Goal: Task Accomplishment & Management: Use online tool/utility

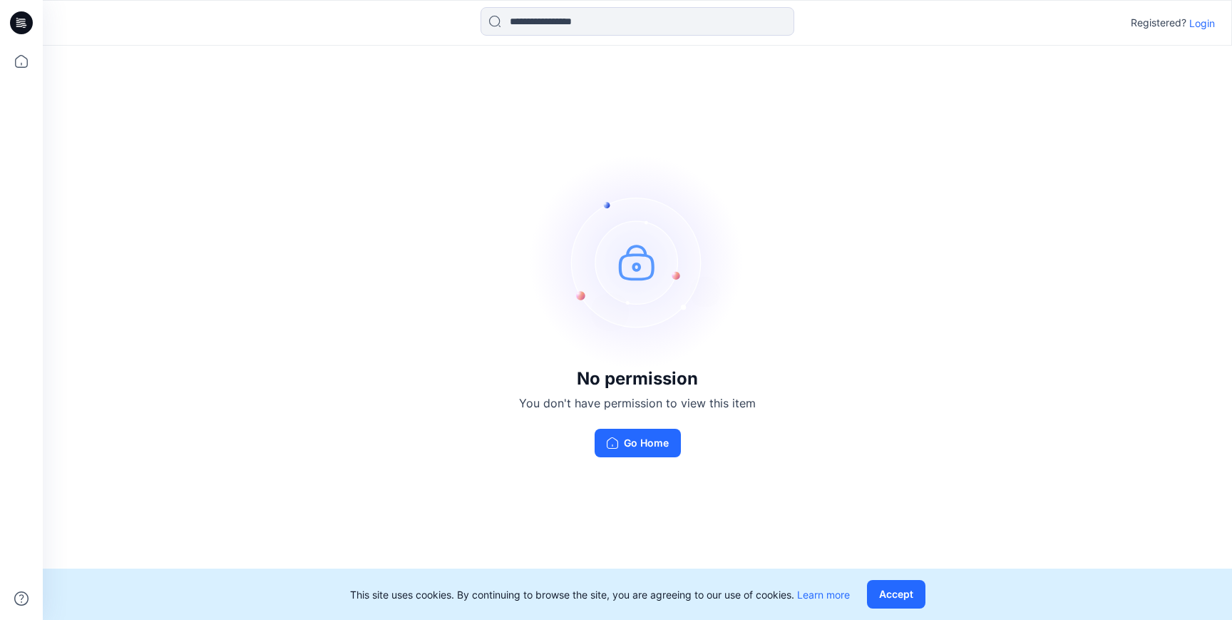
click at [1207, 27] on p "Login" at bounding box center [1202, 23] width 26 height 15
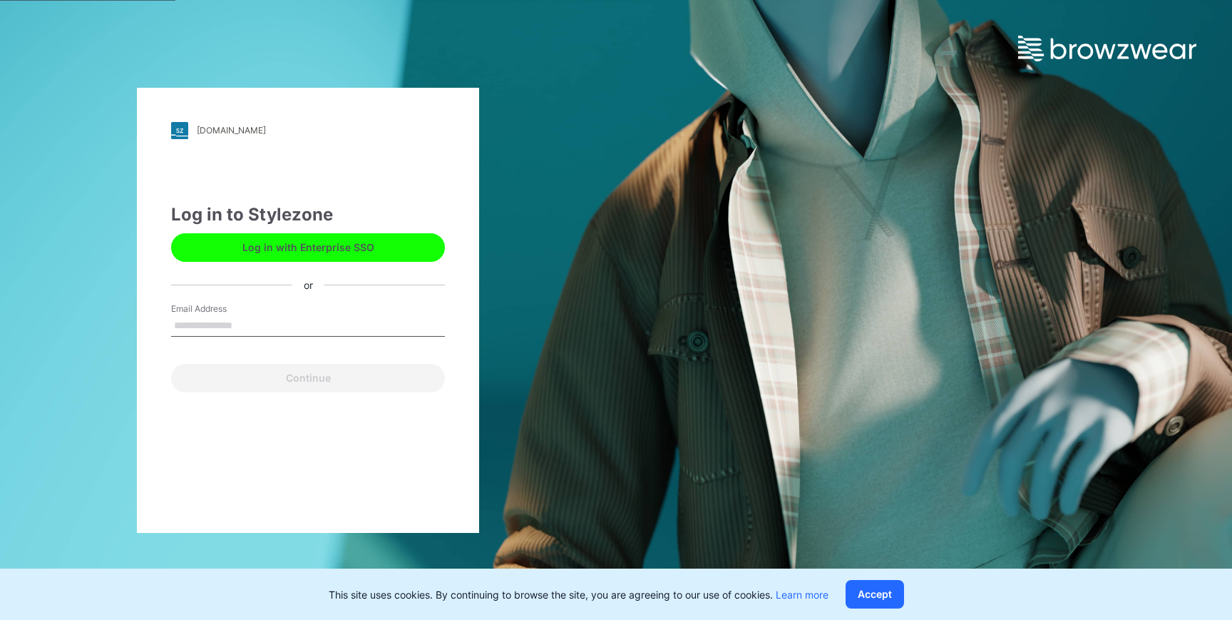
click at [277, 335] on input "Email Address" at bounding box center [308, 325] width 274 height 21
type input "**********"
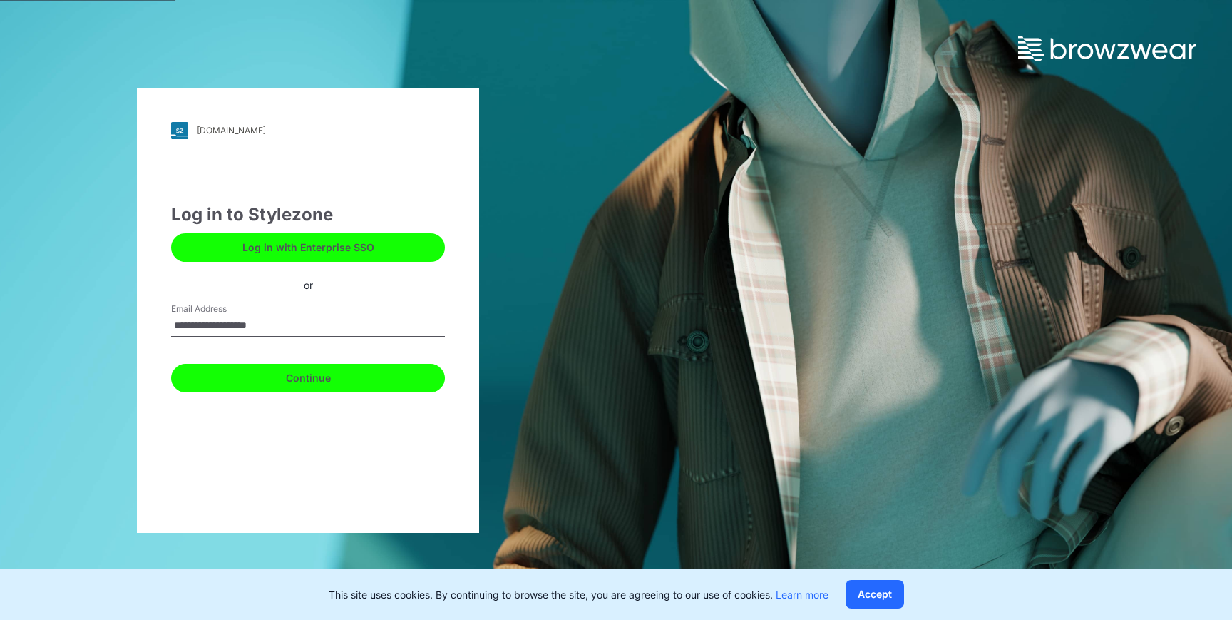
click at [293, 372] on button "Continue" at bounding box center [308, 378] width 274 height 29
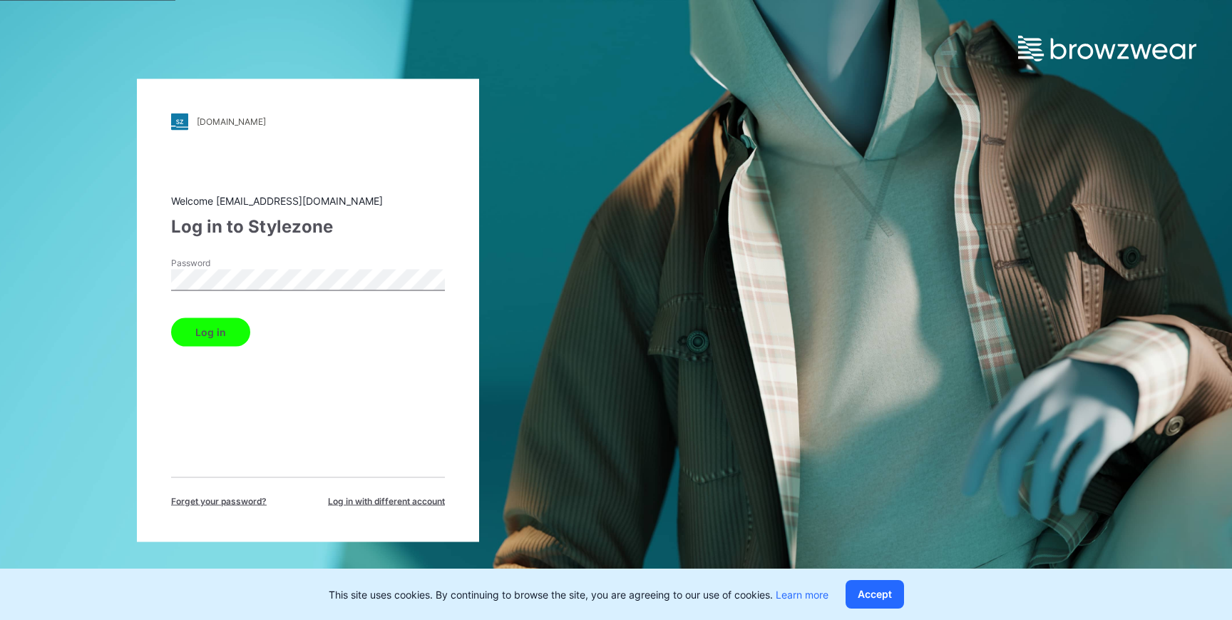
click at [171, 317] on button "Log in" at bounding box center [210, 331] width 79 height 29
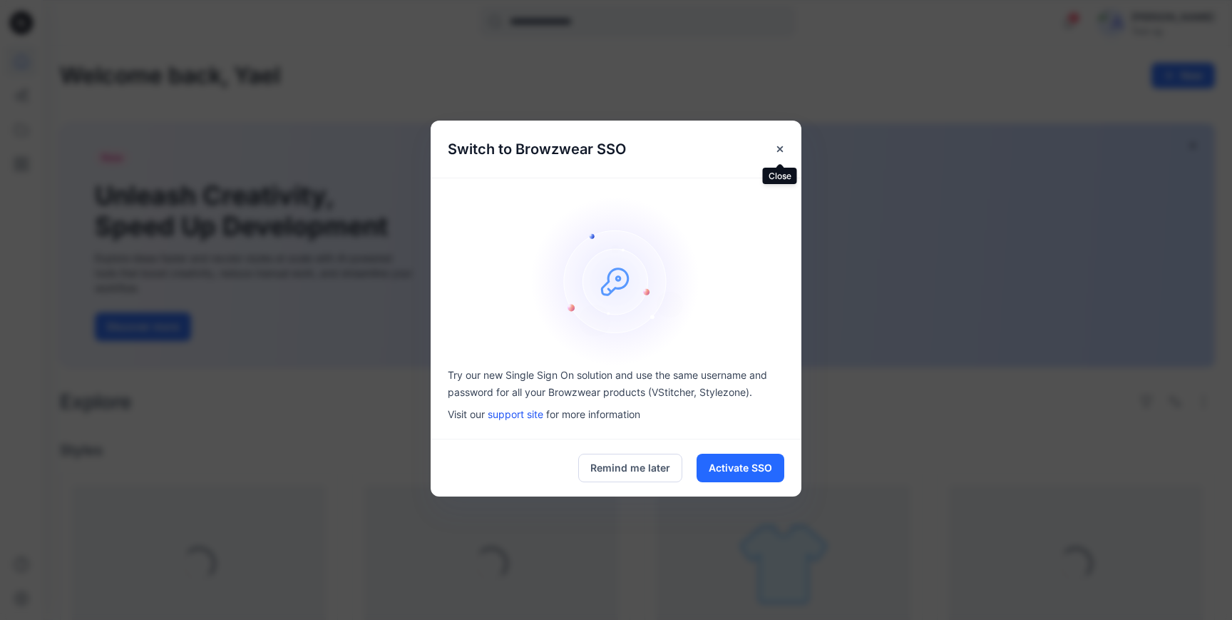
drag, startPoint x: 778, startPoint y: 155, endPoint x: 742, endPoint y: 210, distance: 65.5
click at [778, 155] on button "Close" at bounding box center [780, 149] width 26 height 26
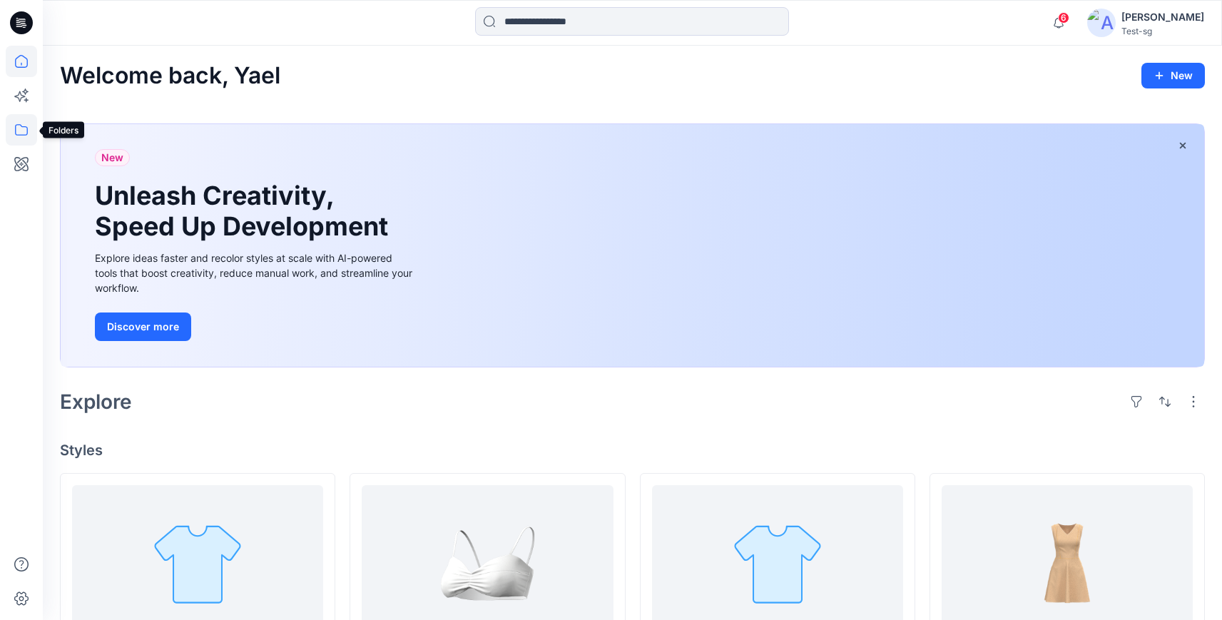
click at [17, 135] on icon at bounding box center [21, 129] width 13 height 11
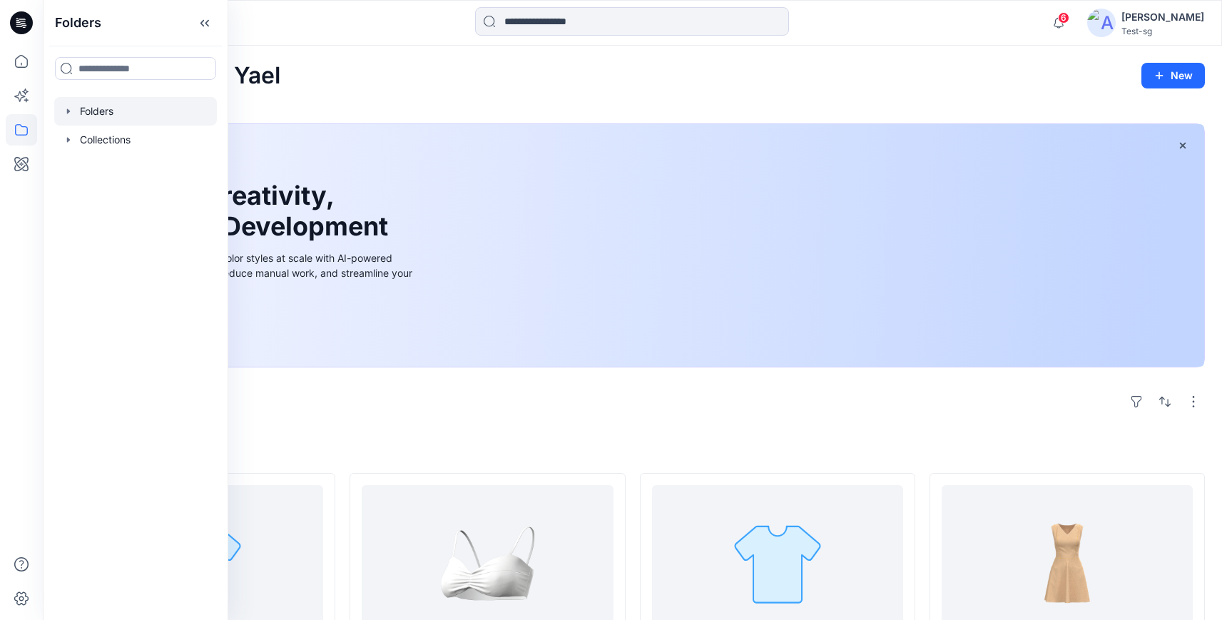
click at [118, 109] on div at bounding box center [135, 111] width 163 height 29
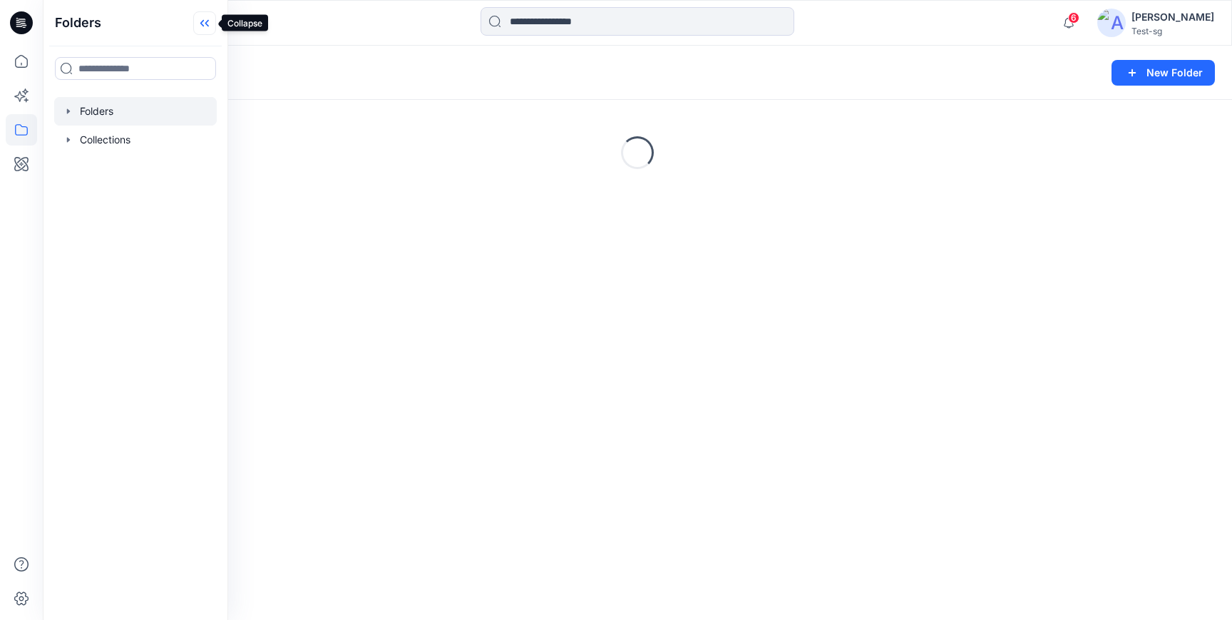
click at [204, 20] on icon at bounding box center [204, 23] width 23 height 24
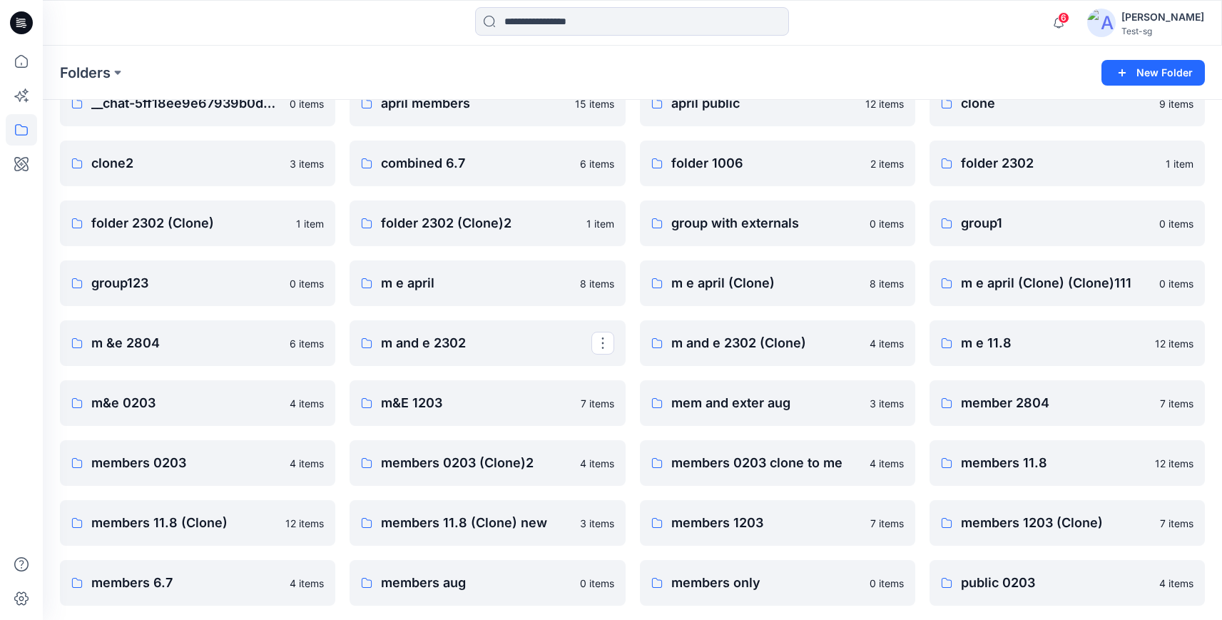
scroll to position [199, 0]
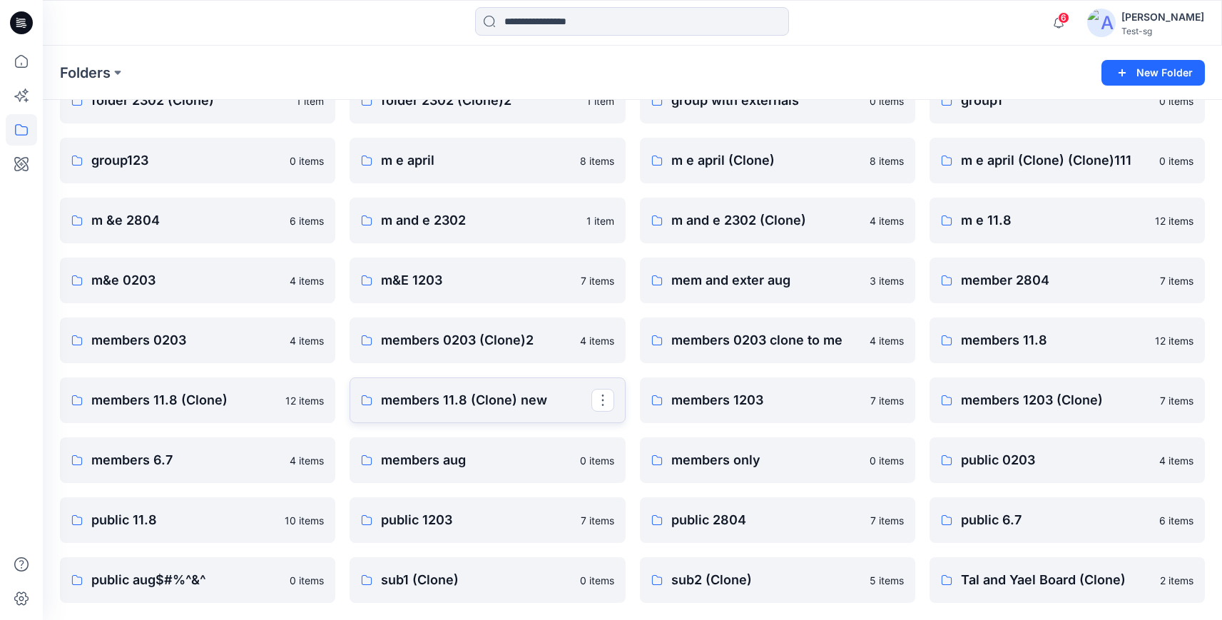
click at [497, 403] on p "members 11.8 (Clone) new" at bounding box center [486, 400] width 210 height 20
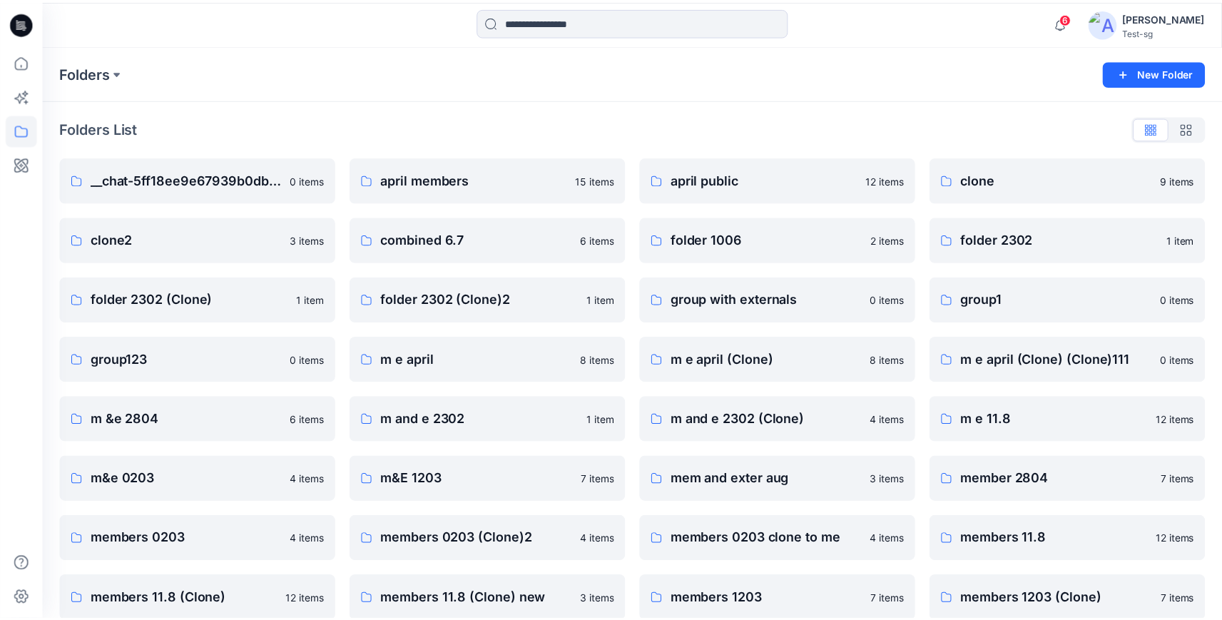
scroll to position [199, 0]
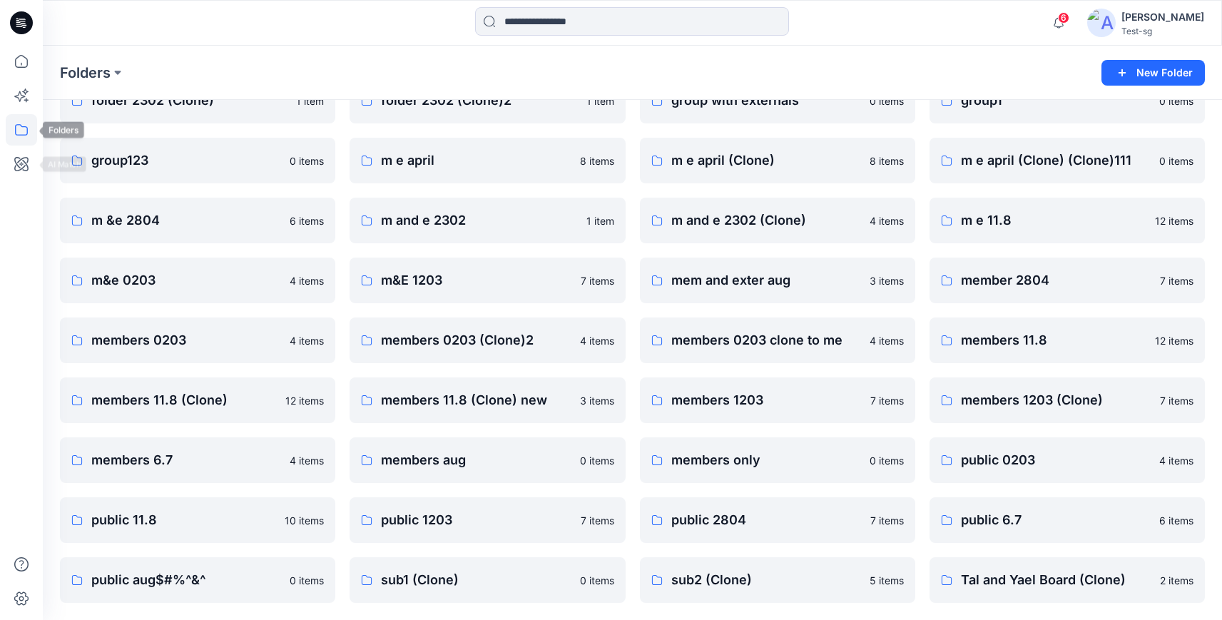
click at [21, 138] on icon at bounding box center [21, 129] width 31 height 31
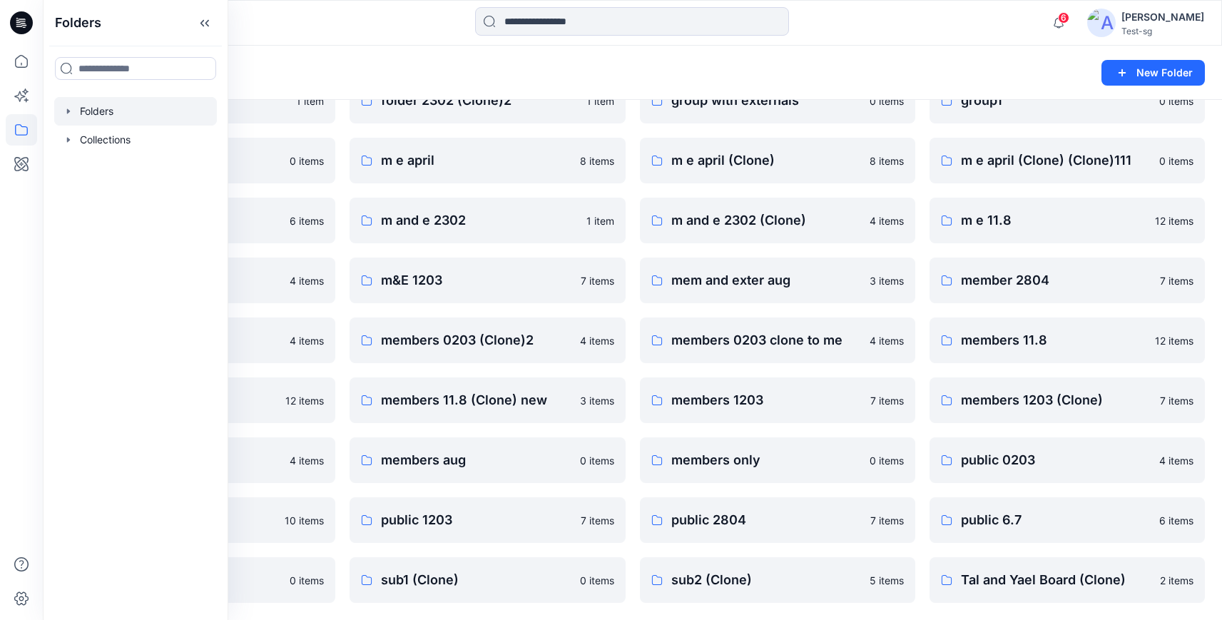
drag, startPoint x: 148, startPoint y: 147, endPoint x: 182, endPoint y: 106, distance: 53.2
click at [148, 147] on div at bounding box center [135, 140] width 163 height 29
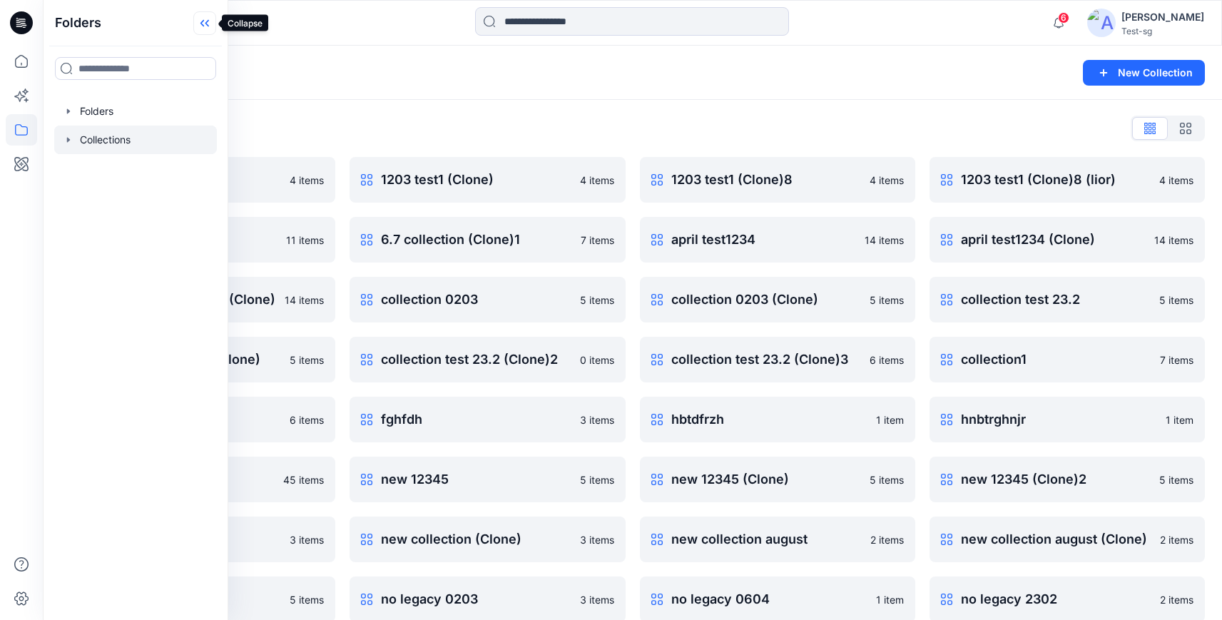
click at [199, 29] on icon at bounding box center [204, 23] width 23 height 24
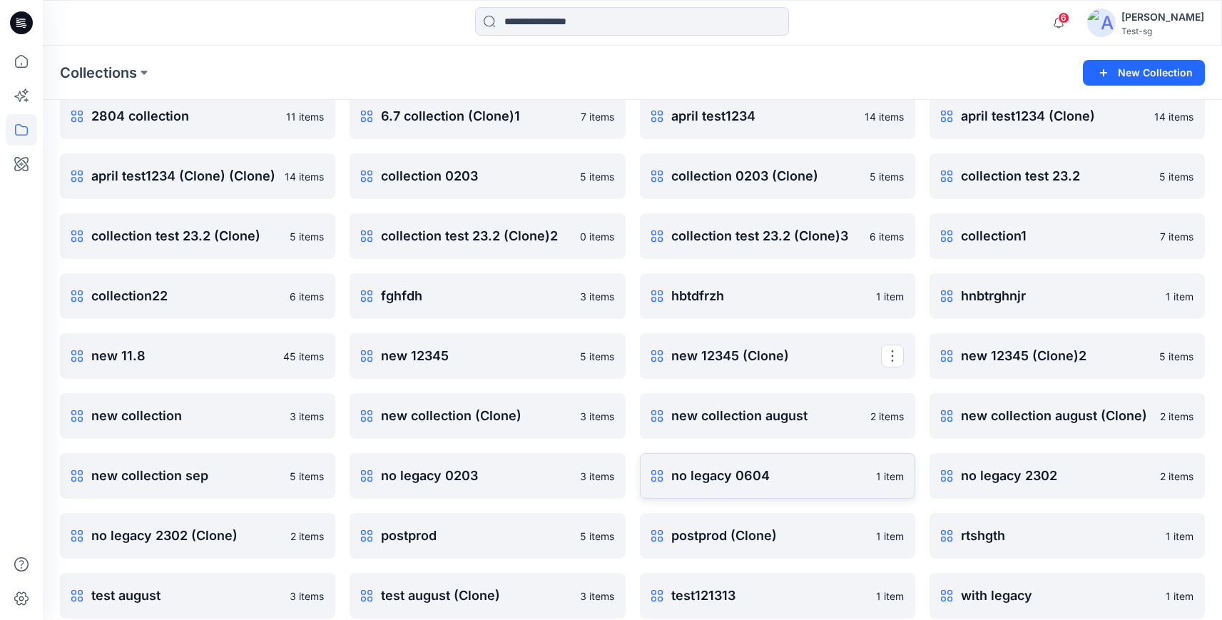
scroll to position [139, 0]
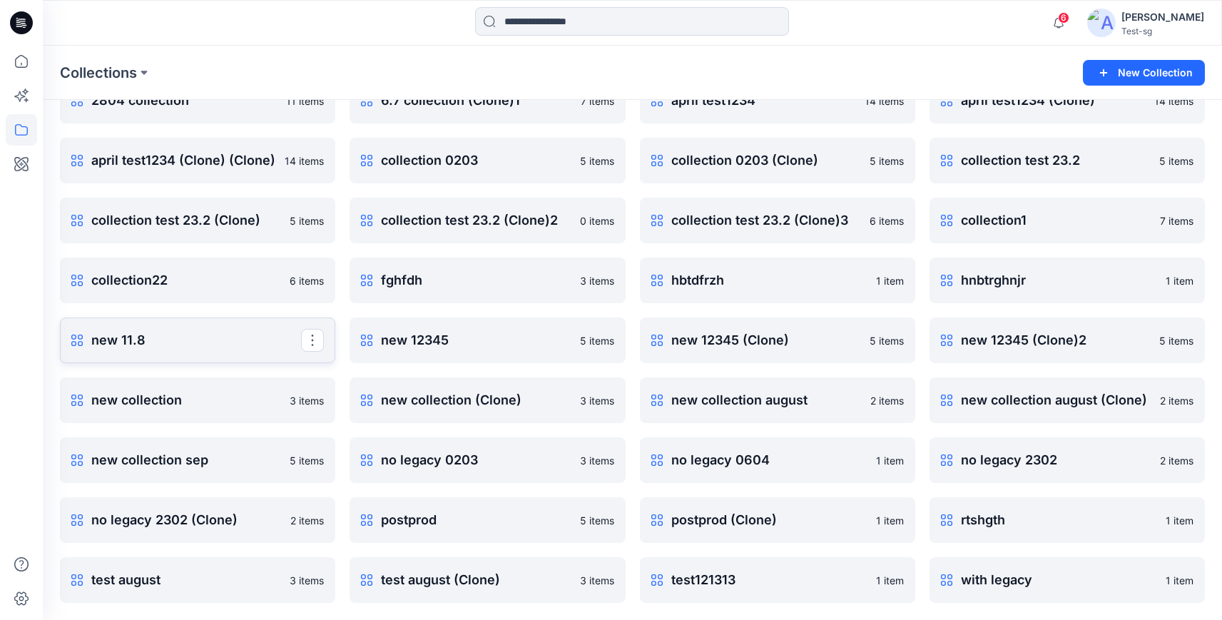
click at [189, 338] on p "new 11.8" at bounding box center [196, 340] width 210 height 20
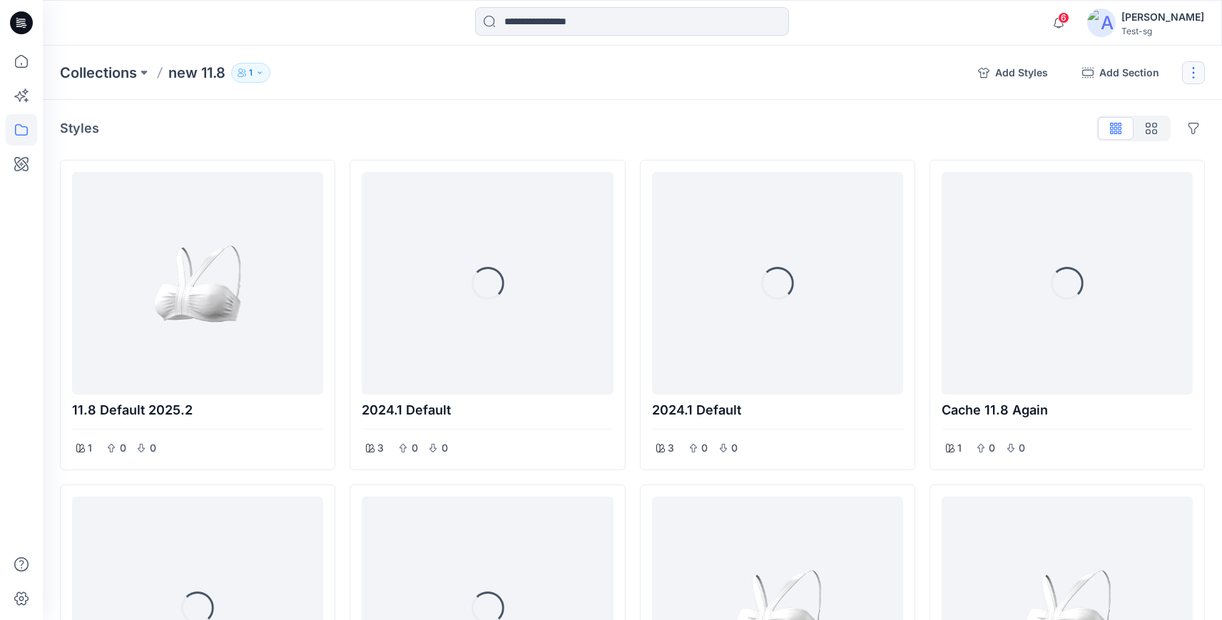
drag, startPoint x: 1194, startPoint y: 72, endPoint x: 1189, endPoint y: 78, distance: 8.1
click at [1194, 71] on button "button" at bounding box center [1193, 72] width 23 height 23
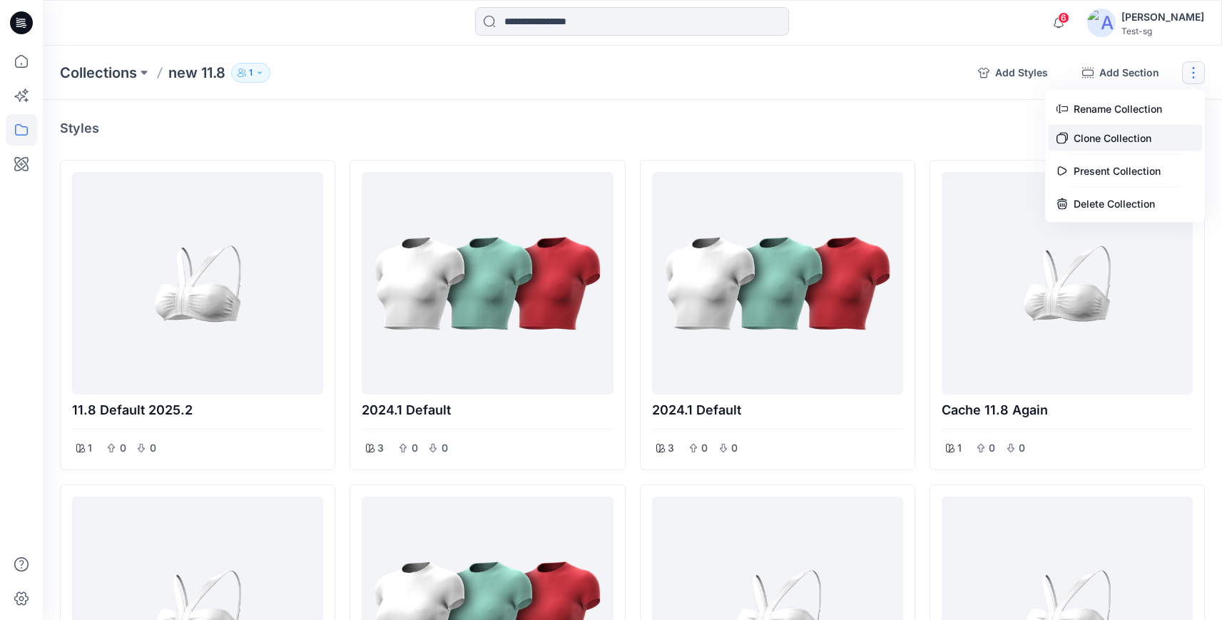
click at [1114, 130] on button "Clone Collection" at bounding box center [1125, 138] width 154 height 26
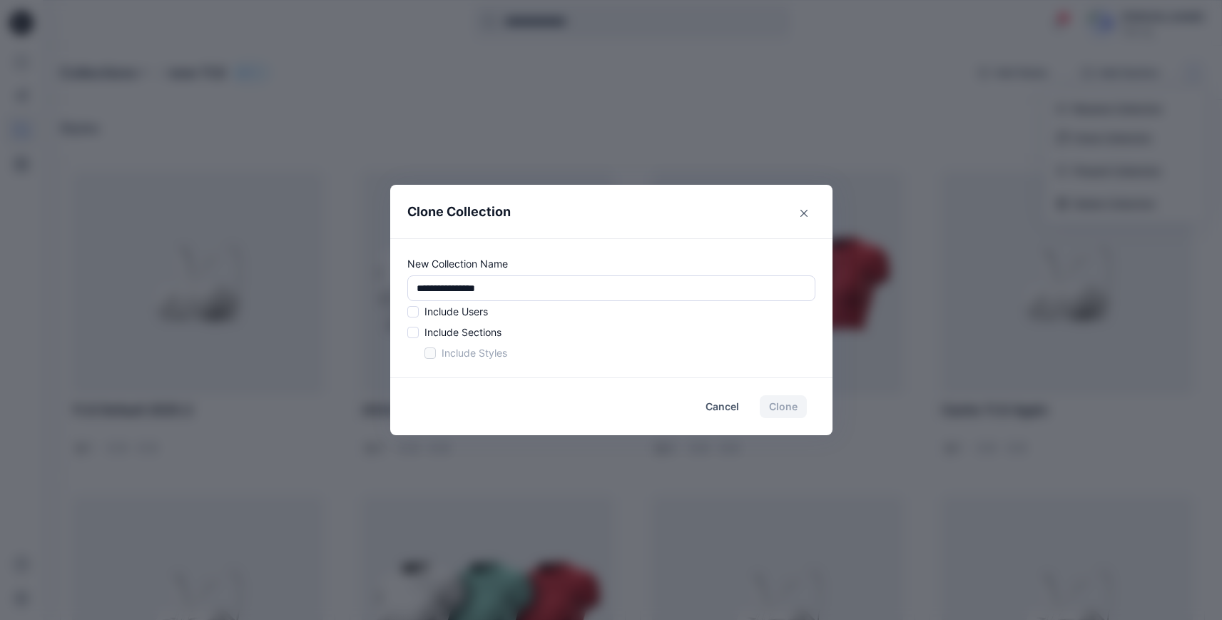
click at [419, 314] on span at bounding box center [412, 311] width 11 height 11
click at [416, 328] on span at bounding box center [412, 332] width 11 height 11
click at [436, 353] on span at bounding box center [429, 352] width 11 height 11
click at [791, 409] on button "Clone" at bounding box center [782, 406] width 47 height 23
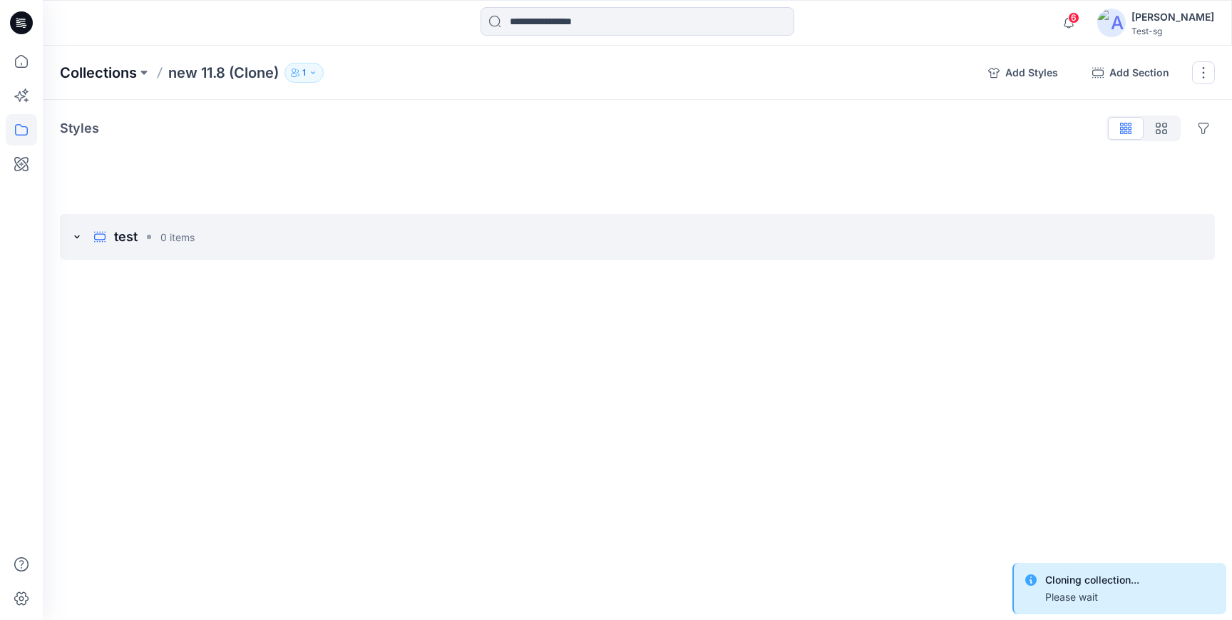
click at [93, 76] on p "Collections" at bounding box center [98, 73] width 77 height 20
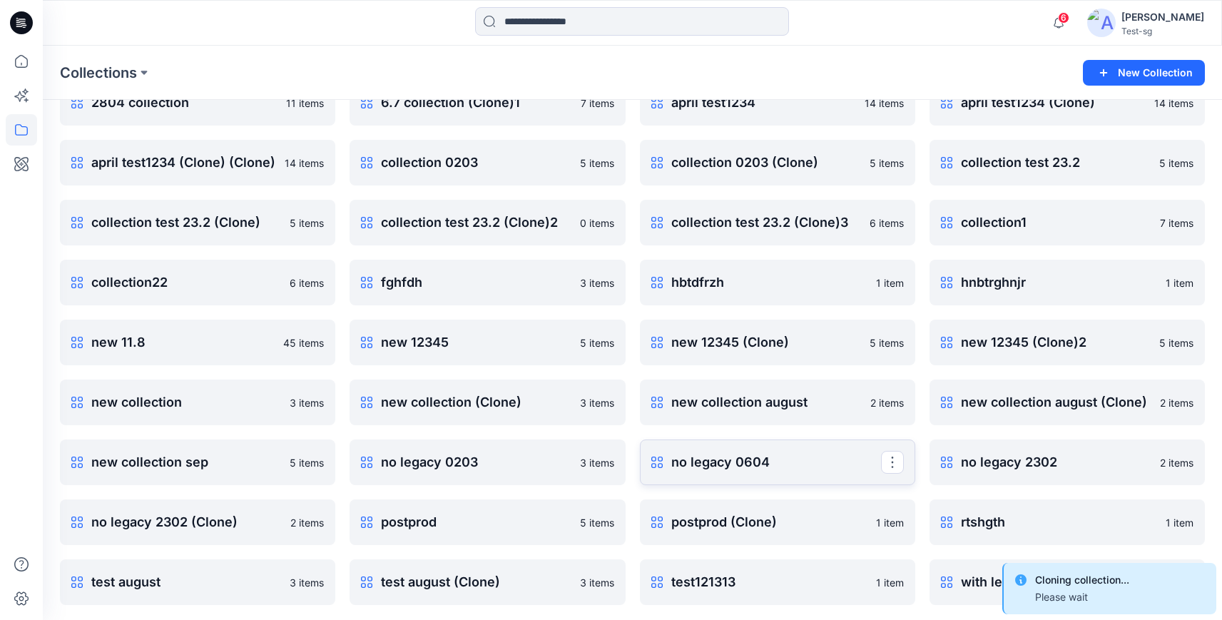
scroll to position [136, 0]
click at [598, 461] on button "button" at bounding box center [602, 462] width 23 height 23
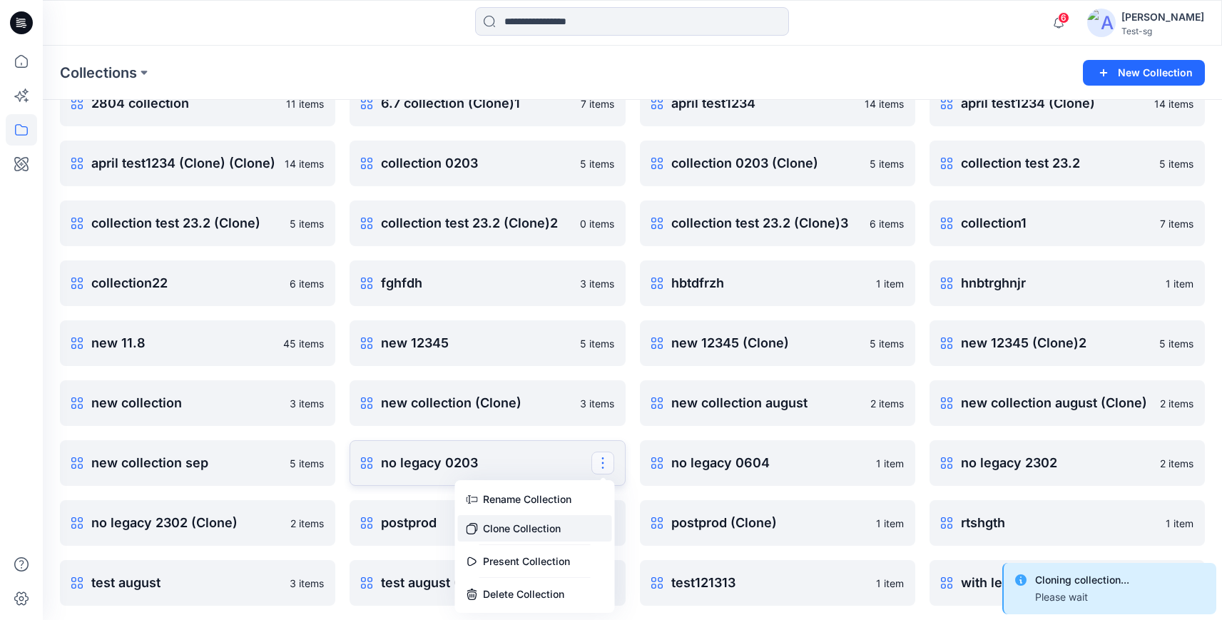
click at [548, 539] on button "Clone Collection" at bounding box center [534, 528] width 154 height 26
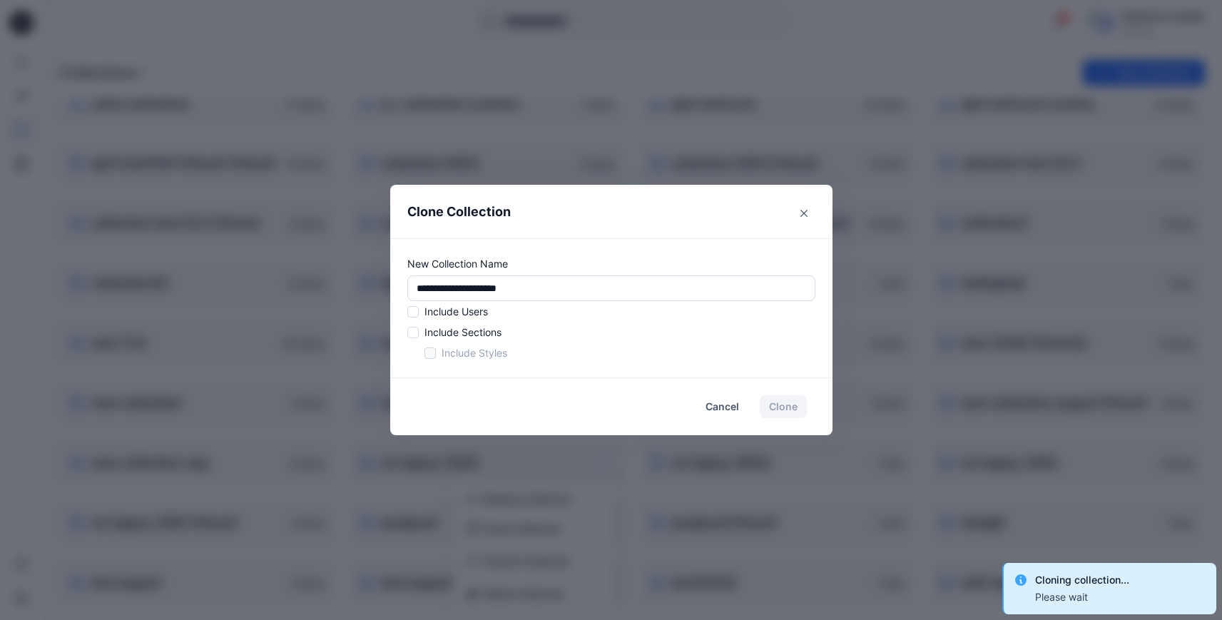
click at [419, 309] on span at bounding box center [412, 311] width 11 height 11
click at [419, 329] on span at bounding box center [412, 332] width 11 height 11
click at [436, 353] on span at bounding box center [429, 352] width 11 height 11
drag, startPoint x: 789, startPoint y: 406, endPoint x: 711, endPoint y: 408, distance: 78.5
click at [789, 406] on button "Clone" at bounding box center [782, 406] width 47 height 23
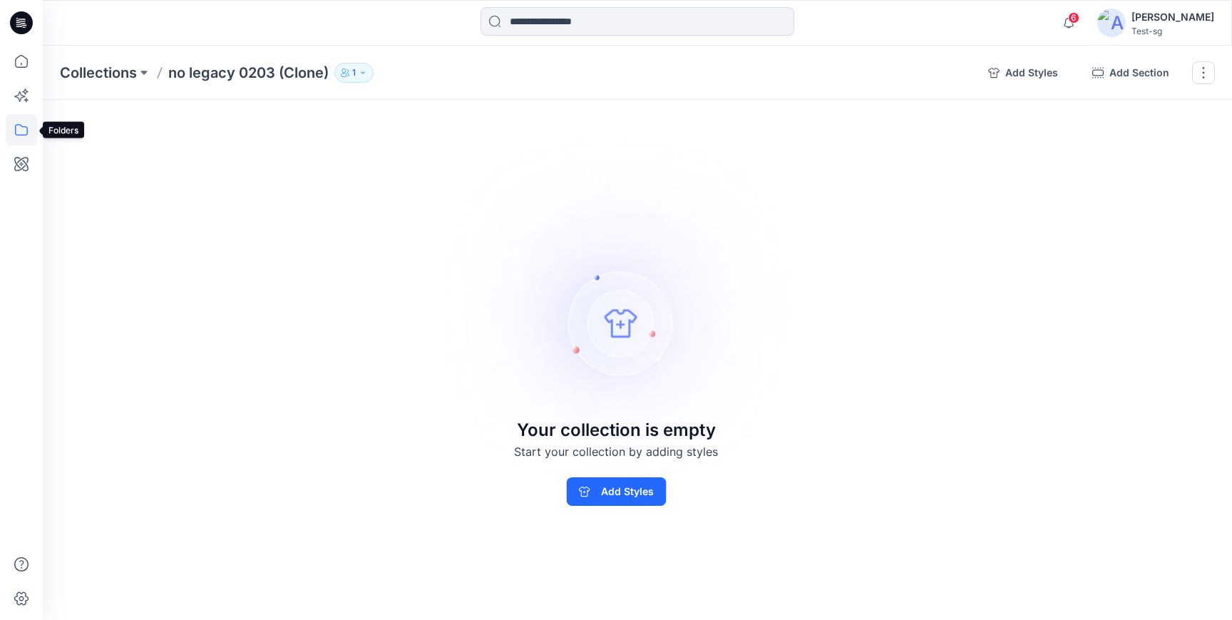
drag, startPoint x: 19, startPoint y: 129, endPoint x: 39, endPoint y: 138, distance: 21.7
click at [19, 129] on icon at bounding box center [21, 129] width 31 height 31
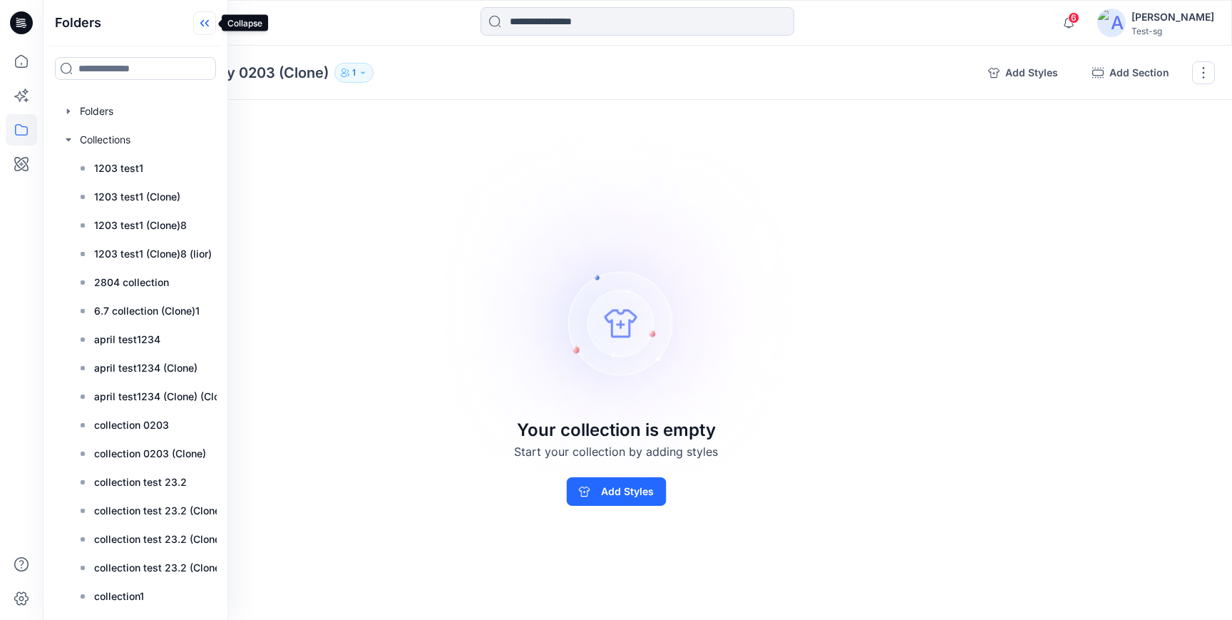
click at [210, 22] on icon at bounding box center [204, 23] width 23 height 24
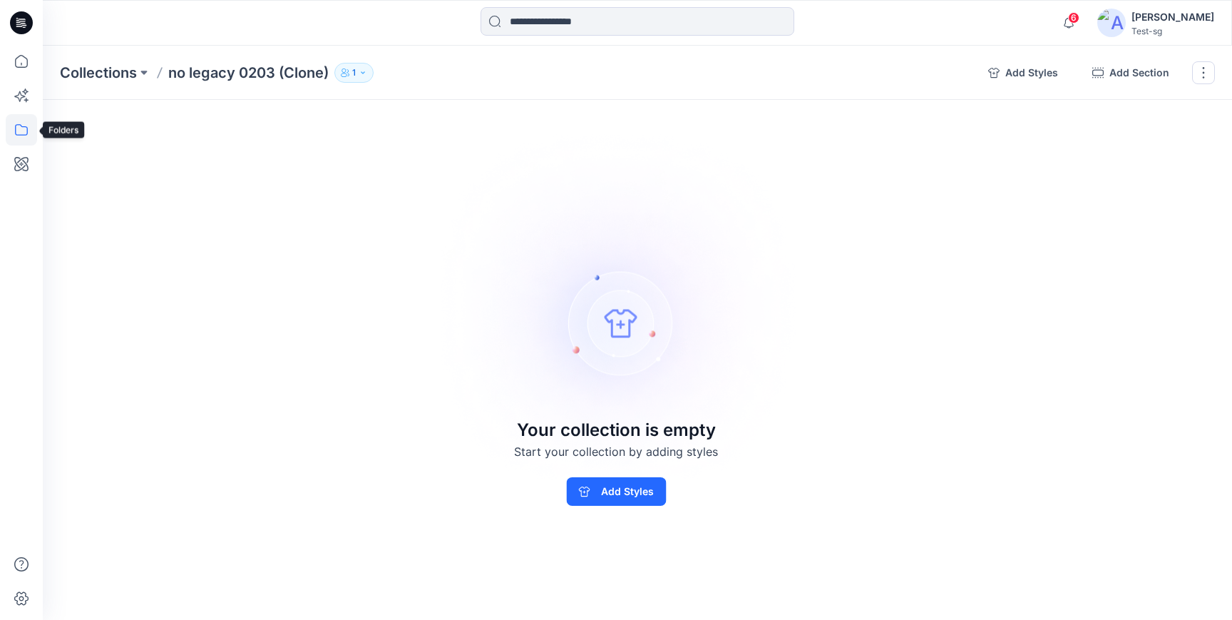
click at [20, 128] on icon at bounding box center [21, 129] width 31 height 31
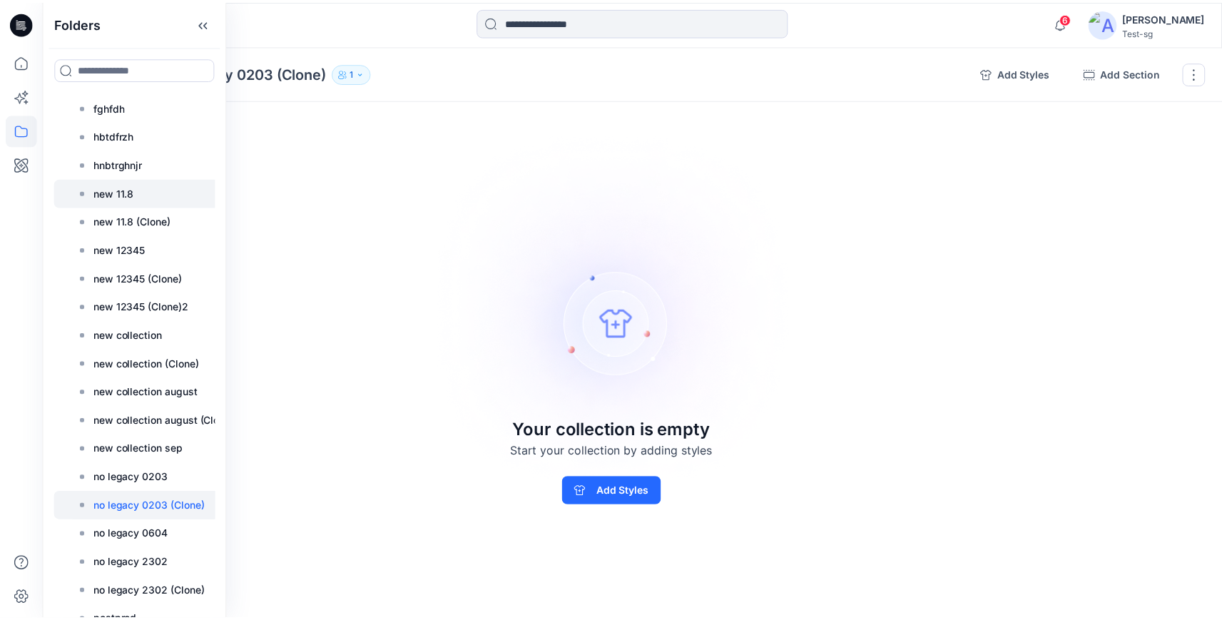
scroll to position [528, 0]
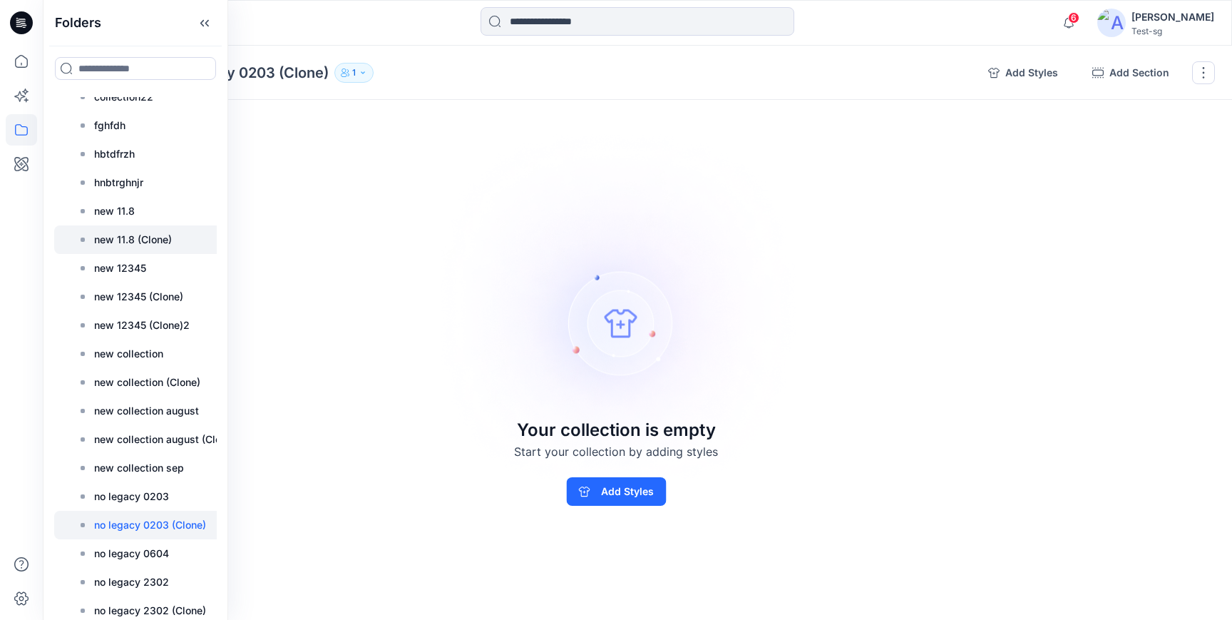
click at [151, 238] on p "new 11.8 (Clone)" at bounding box center [133, 239] width 78 height 17
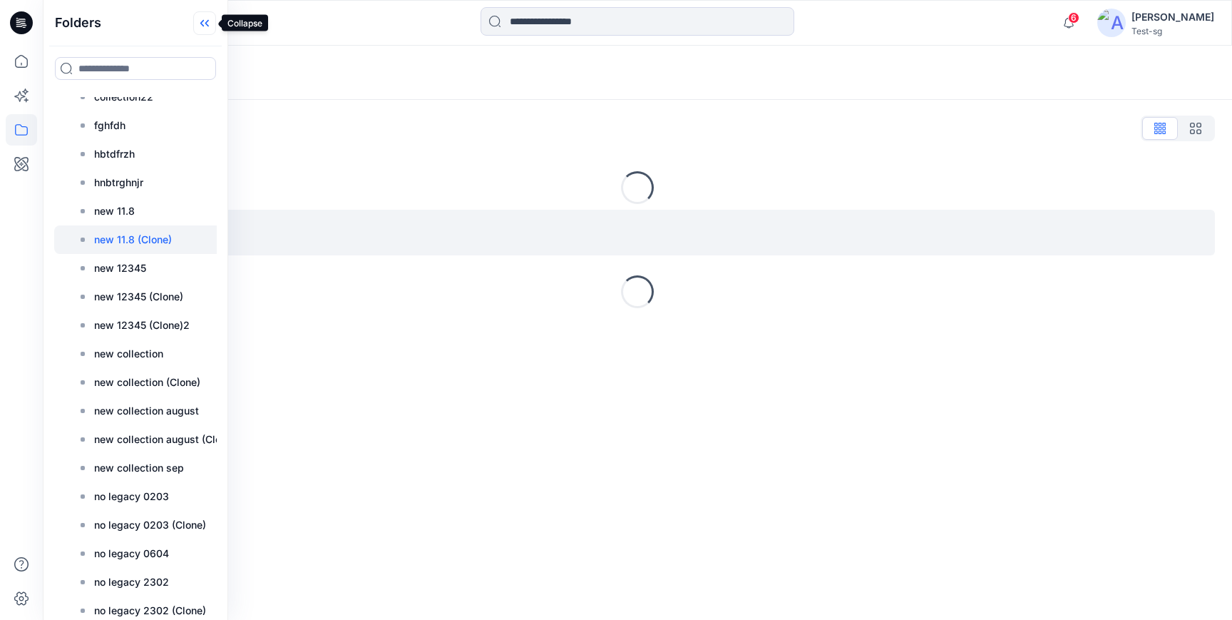
click at [201, 26] on icon at bounding box center [204, 23] width 23 height 24
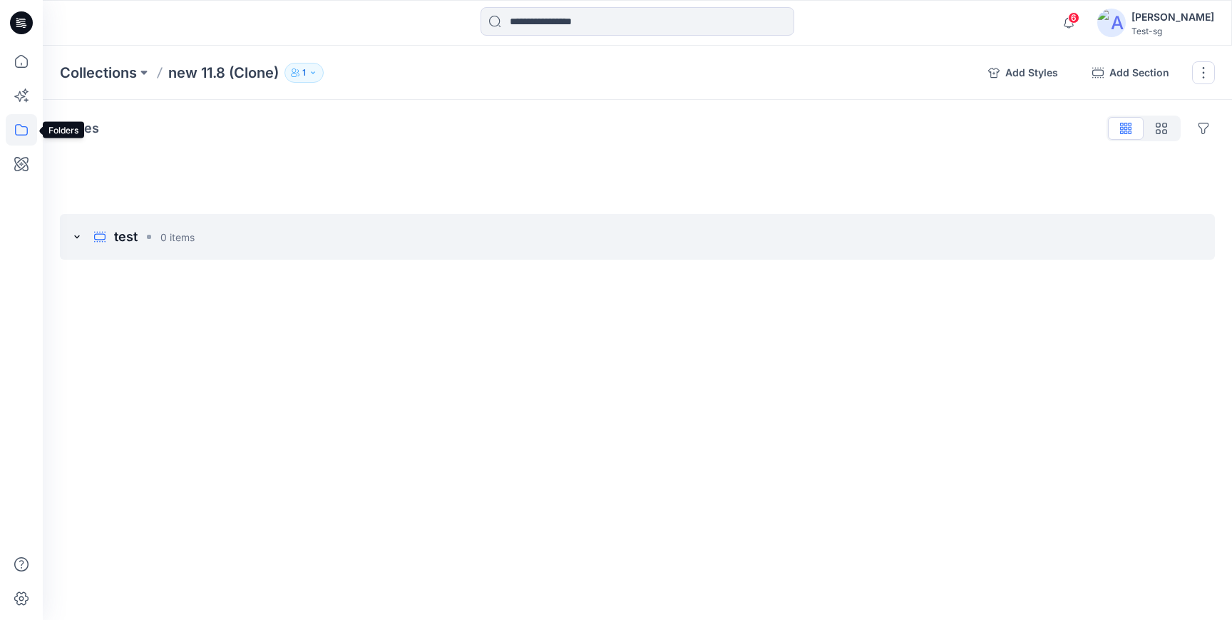
click at [26, 127] on icon at bounding box center [21, 129] width 13 height 11
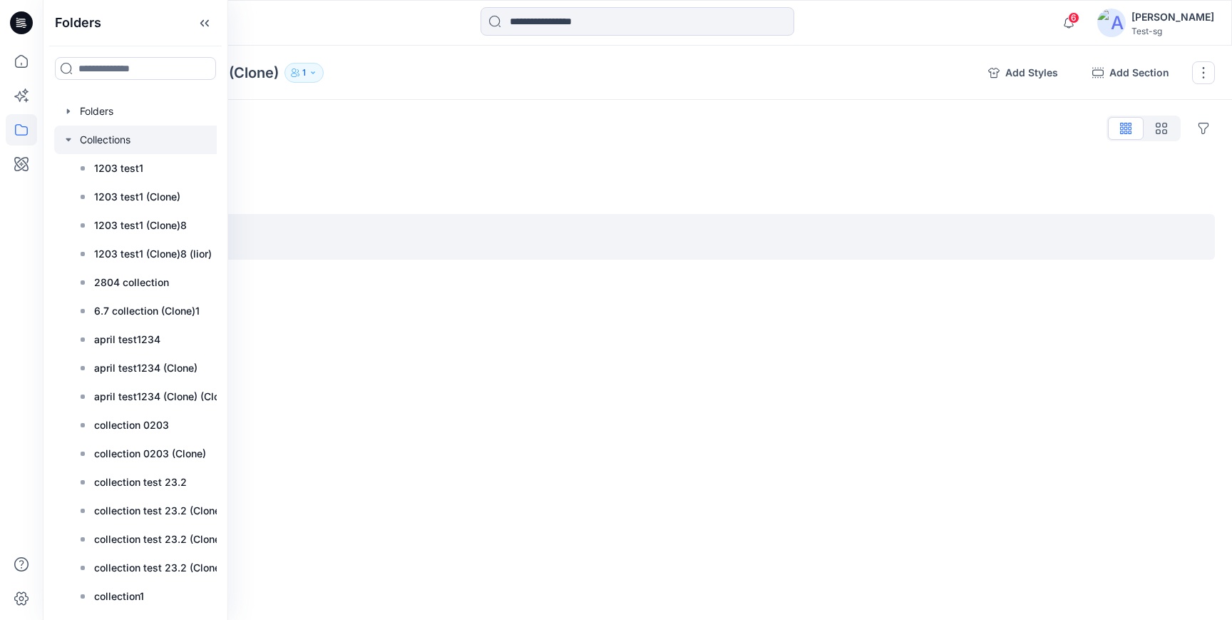
click at [120, 145] on div at bounding box center [149, 140] width 190 height 29
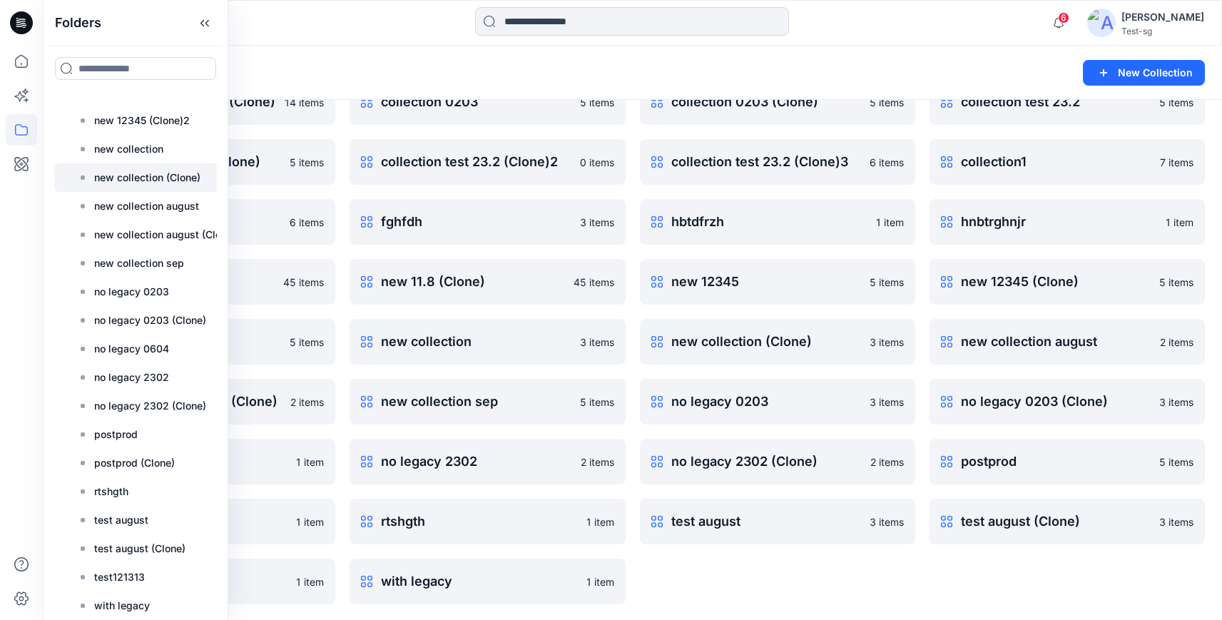
scroll to position [199, 0]
